Goal: Transaction & Acquisition: Purchase product/service

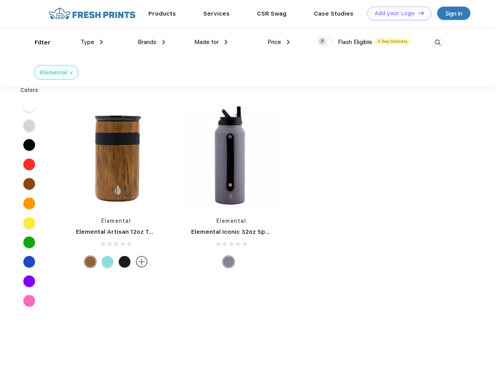
click at [396, 13] on link "Add your Logo Design Tool" at bounding box center [399, 14] width 64 height 14
click at [0, 0] on div "Design Tool" at bounding box center [0, 0] width 0 height 0
click at [418, 13] on link "Add your Logo Design Tool" at bounding box center [399, 14] width 64 height 14
click at [37, 42] on div "Filter" at bounding box center [43, 42] width 16 height 9
click at [92, 42] on span "Type" at bounding box center [88, 42] width 14 height 7
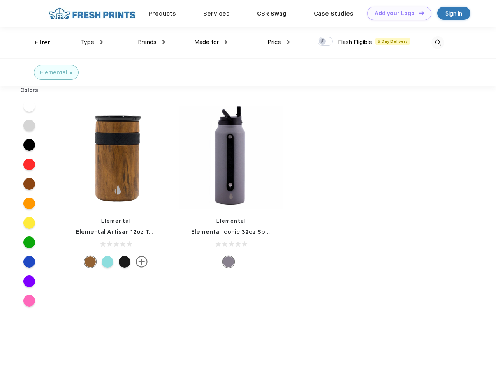
click at [151, 42] on span "Brands" at bounding box center [147, 42] width 19 height 7
click at [211, 42] on span "Made for" at bounding box center [206, 42] width 25 height 7
click at [279, 42] on span "Price" at bounding box center [274, 42] width 14 height 7
click at [325, 42] on div at bounding box center [325, 41] width 15 height 9
click at [323, 42] on input "checkbox" at bounding box center [320, 39] width 5 height 5
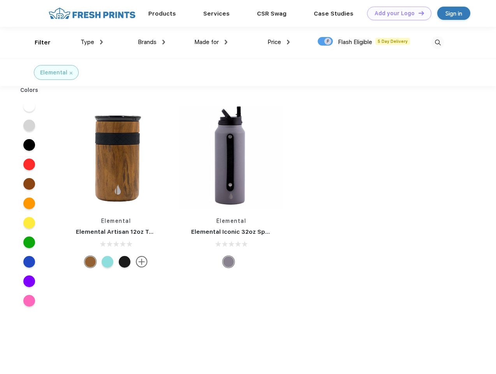
click at [438, 42] on img at bounding box center [437, 42] width 13 height 13
